Goal: Task Accomplishment & Management: Manage account settings

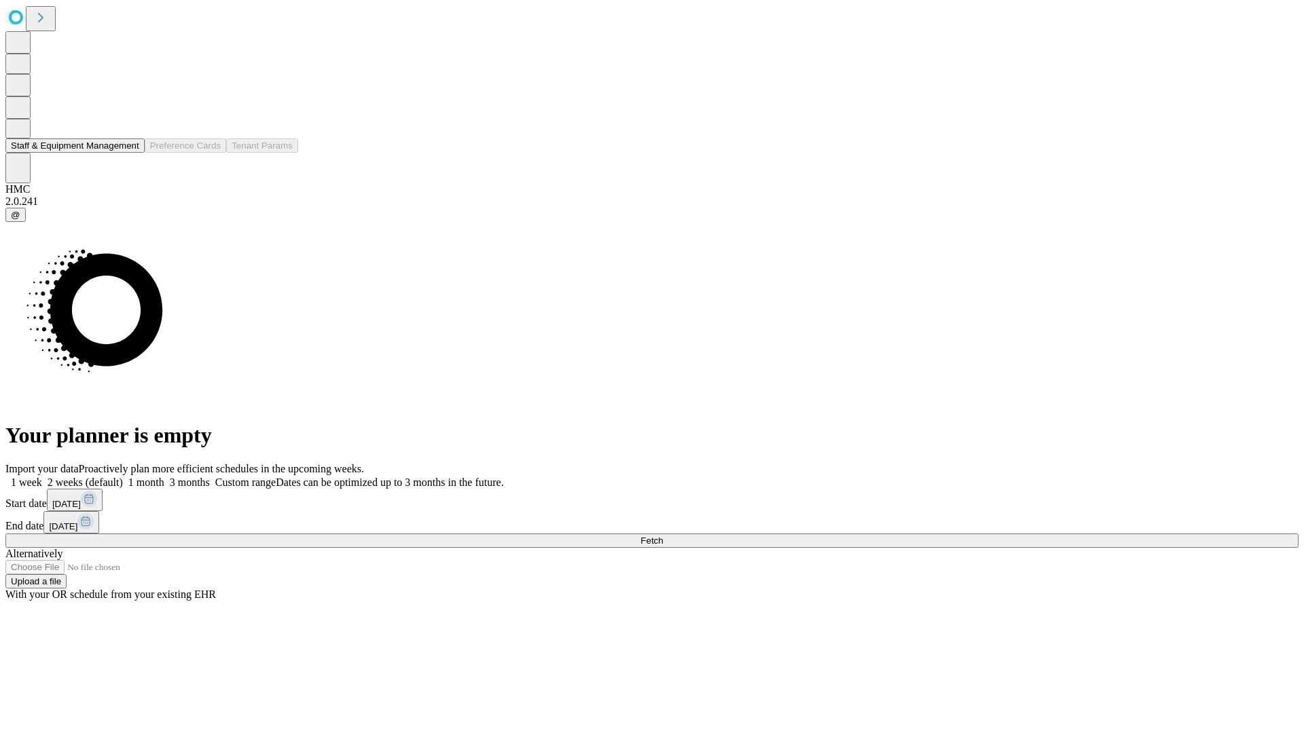
click at [127, 153] on button "Staff & Equipment Management" at bounding box center [74, 146] width 139 height 14
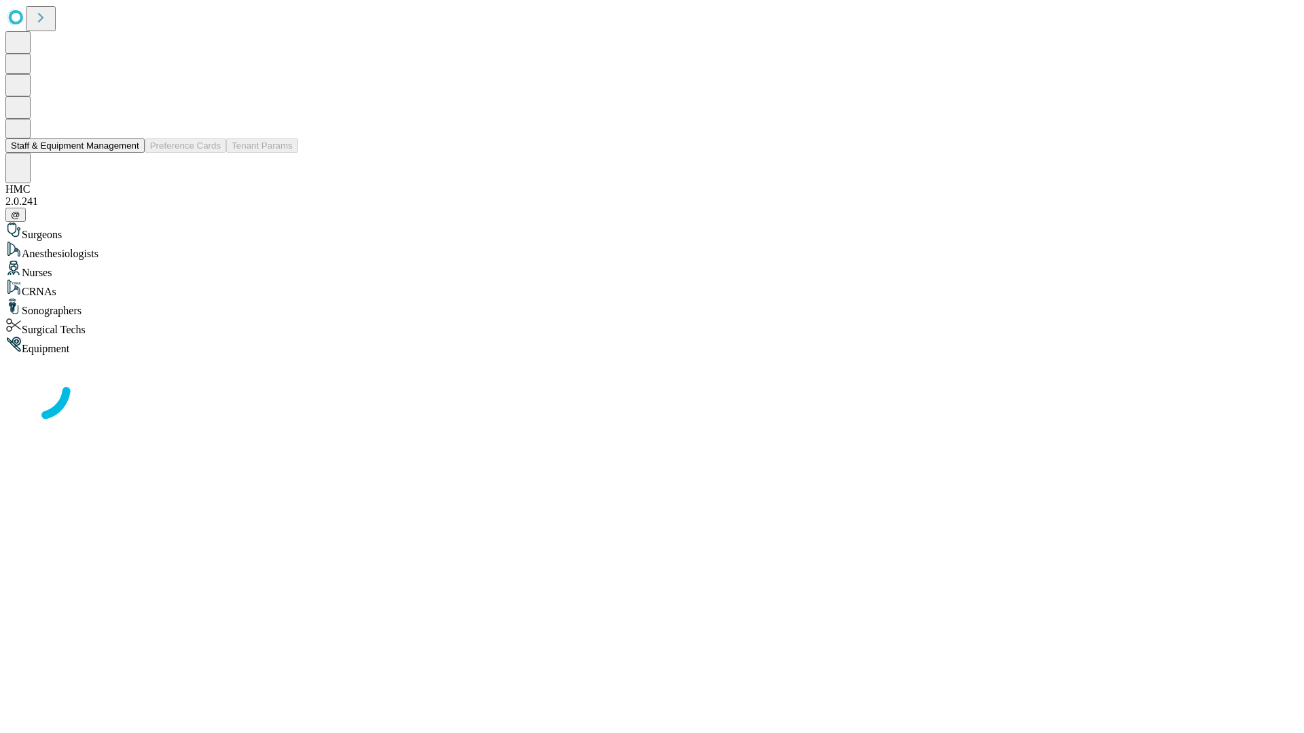
click at [130, 153] on button "Staff & Equipment Management" at bounding box center [74, 146] width 139 height 14
